Goal: Check status: Check status

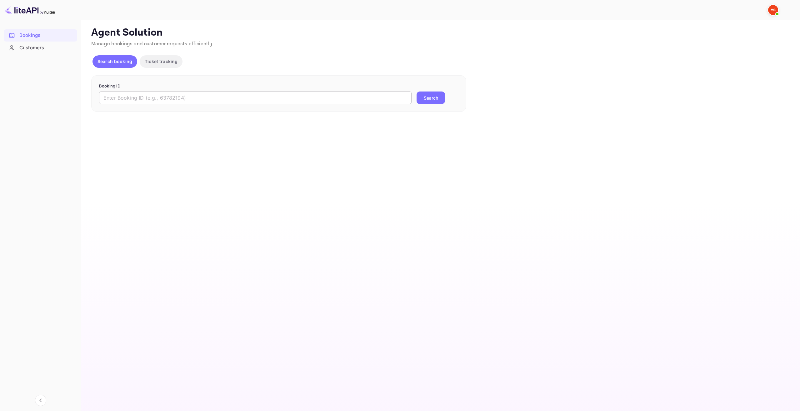
click at [177, 103] on input "text" at bounding box center [255, 98] width 313 height 13
paste input "9433879"
type input "9433879"
drag, startPoint x: 440, startPoint y: 97, endPoint x: 440, endPoint y: 105, distance: 8.4
click at [440, 98] on button "Search" at bounding box center [431, 98] width 28 height 13
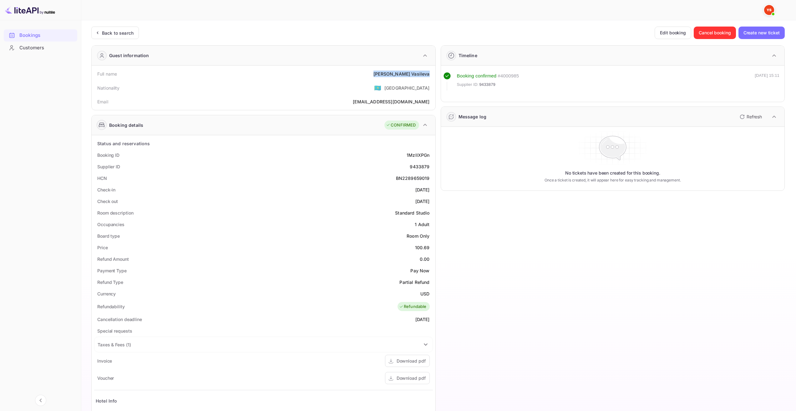
drag, startPoint x: 389, startPoint y: 73, endPoint x: 432, endPoint y: 75, distance: 42.9
click at [432, 75] on div "Full name [PERSON_NAME]" at bounding box center [263, 74] width 339 height 12
copy div "[PERSON_NAME]"
drag, startPoint x: 410, startPoint y: 190, endPoint x: 431, endPoint y: 191, distance: 21.0
click at [431, 191] on div "Check-in [DATE]" at bounding box center [263, 190] width 339 height 12
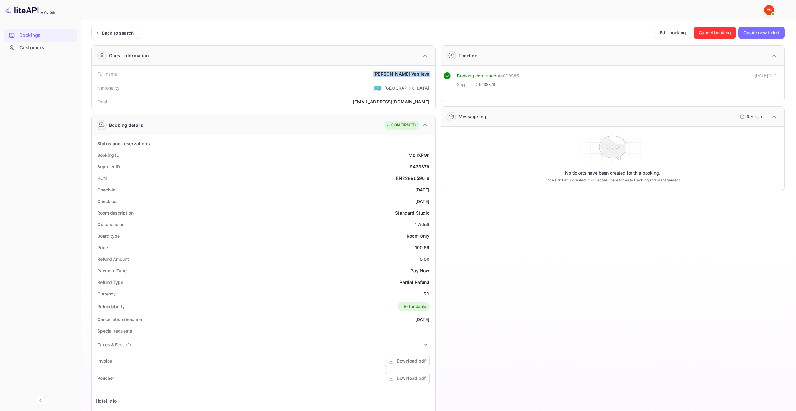
copy div "[DATE]"
drag, startPoint x: 401, startPoint y: 203, endPoint x: 430, endPoint y: 204, distance: 28.8
click at [430, 204] on div "Check out [DATE]" at bounding box center [263, 202] width 339 height 12
copy div "[DATE]"
